Goal: Navigation & Orientation: Understand site structure

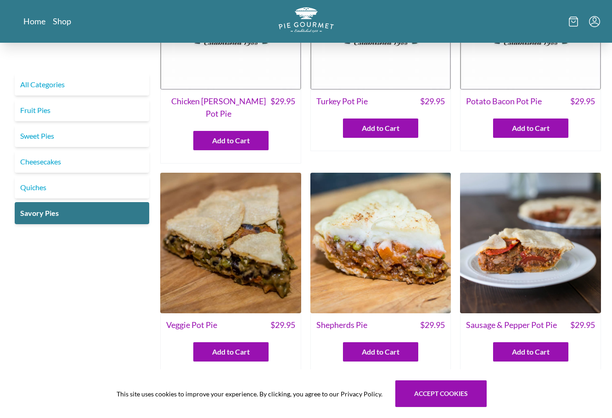
scroll to position [22, 0]
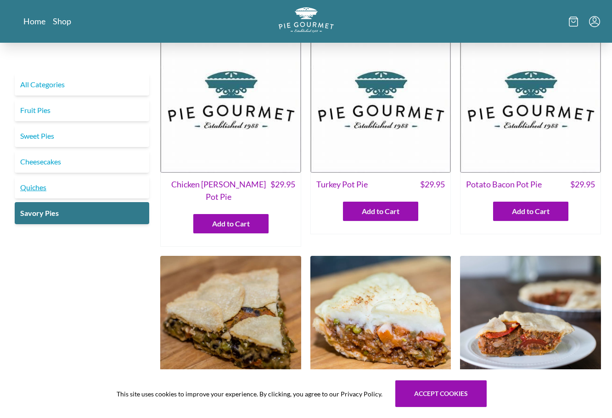
click at [38, 190] on link "Quiches" at bounding box center [82, 187] width 134 height 22
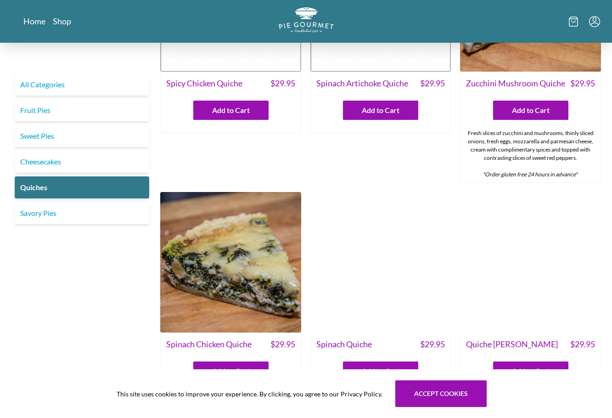
scroll to position [130, 0]
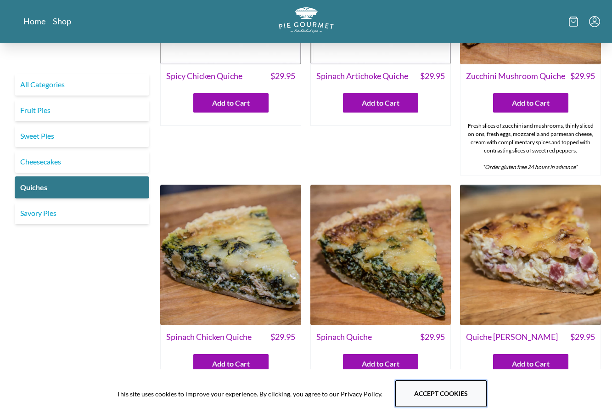
click at [420, 396] on button "Accept cookies" at bounding box center [440, 393] width 91 height 27
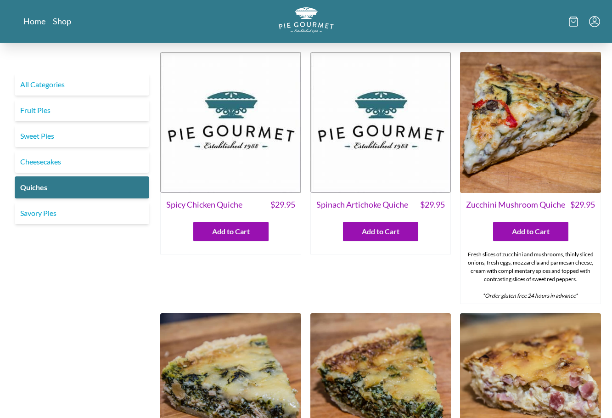
scroll to position [0, 0]
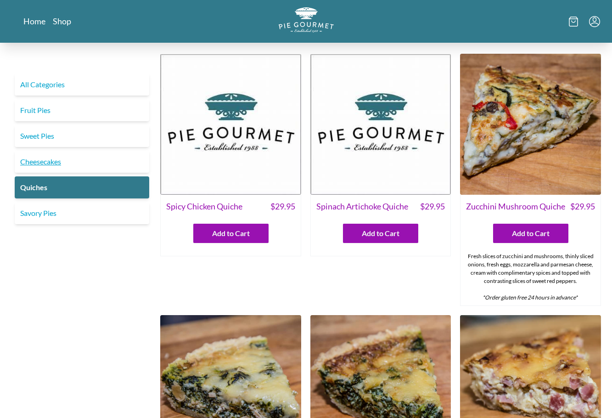
click at [49, 162] on link "Cheesecakes" at bounding box center [82, 162] width 134 height 22
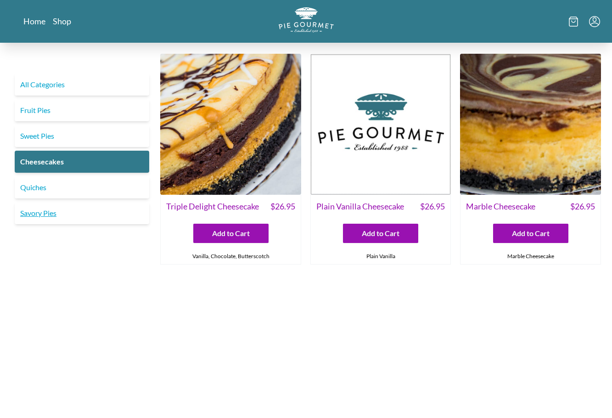
click at [45, 217] on link "Savory Pies" at bounding box center [82, 213] width 134 height 22
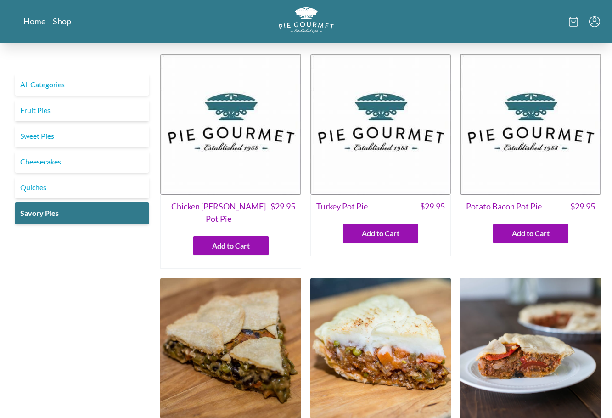
click at [61, 84] on link "All Categories" at bounding box center [82, 84] width 134 height 22
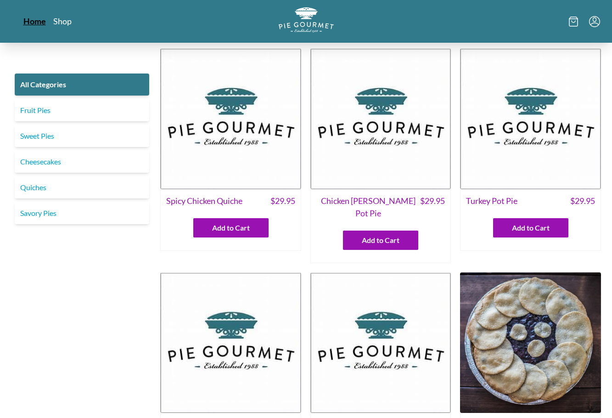
click at [38, 24] on link "Home" at bounding box center [34, 21] width 22 height 11
